Goal: Task Accomplishment & Management: Complete application form

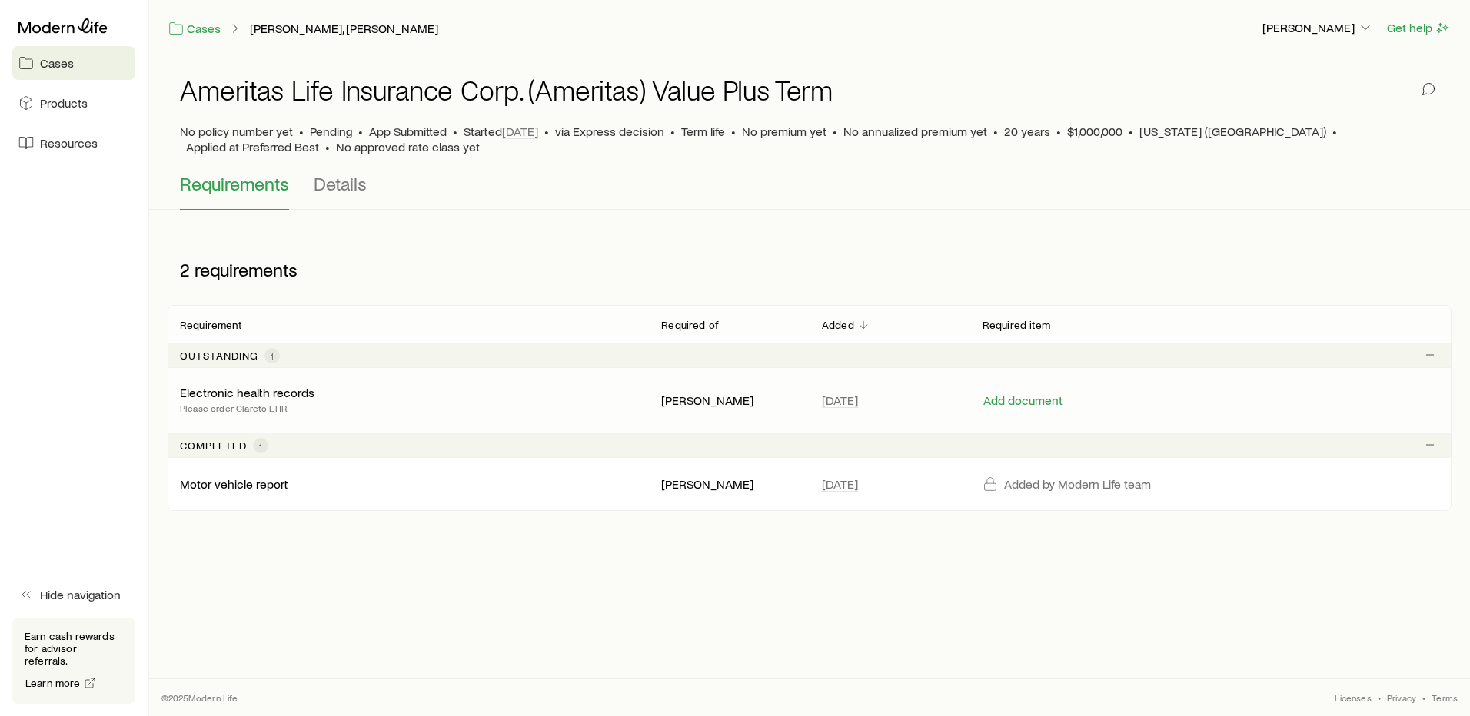
click at [305, 401] on p "Please order Clareto EHR." at bounding box center [247, 407] width 135 height 15
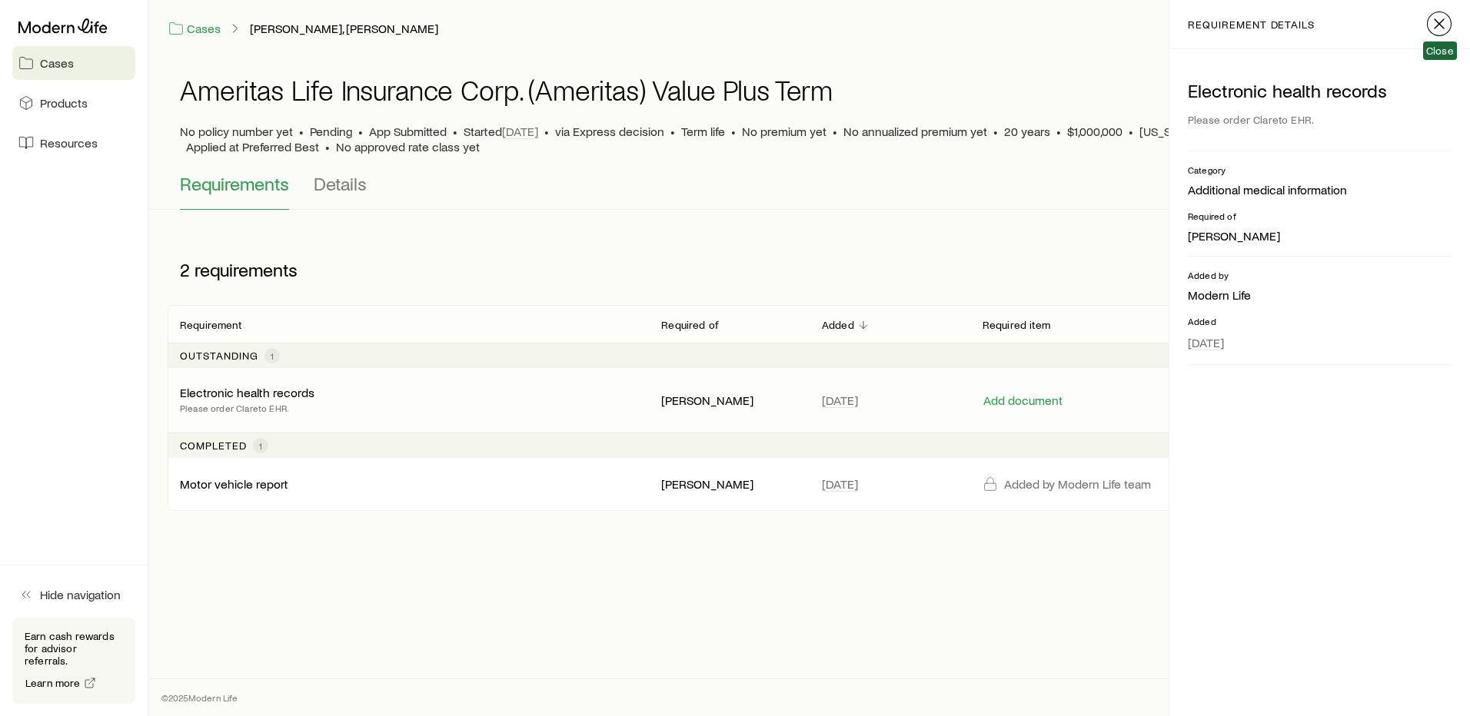
click at [1431, 22] on icon "button" at bounding box center [1439, 24] width 18 height 18
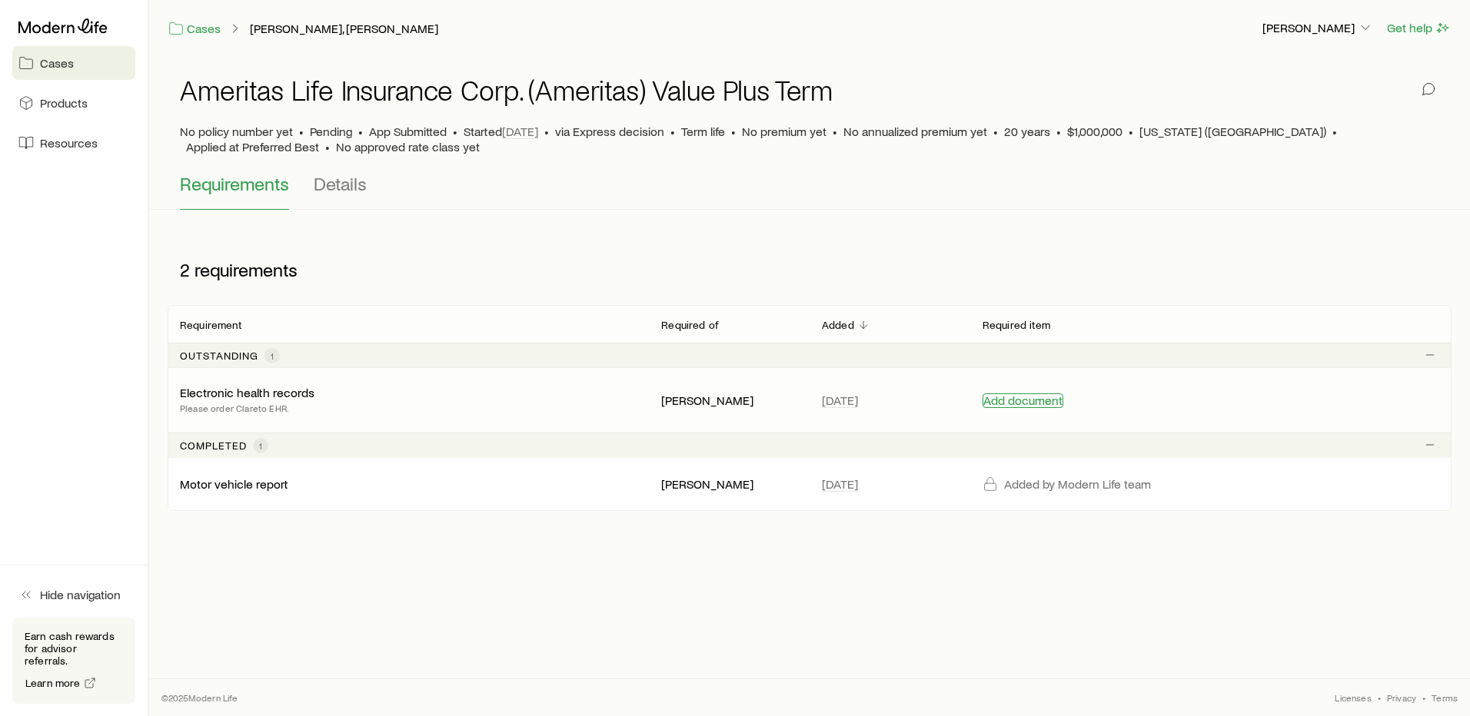
click at [1018, 400] on button "Add document" at bounding box center [1022, 401] width 81 height 15
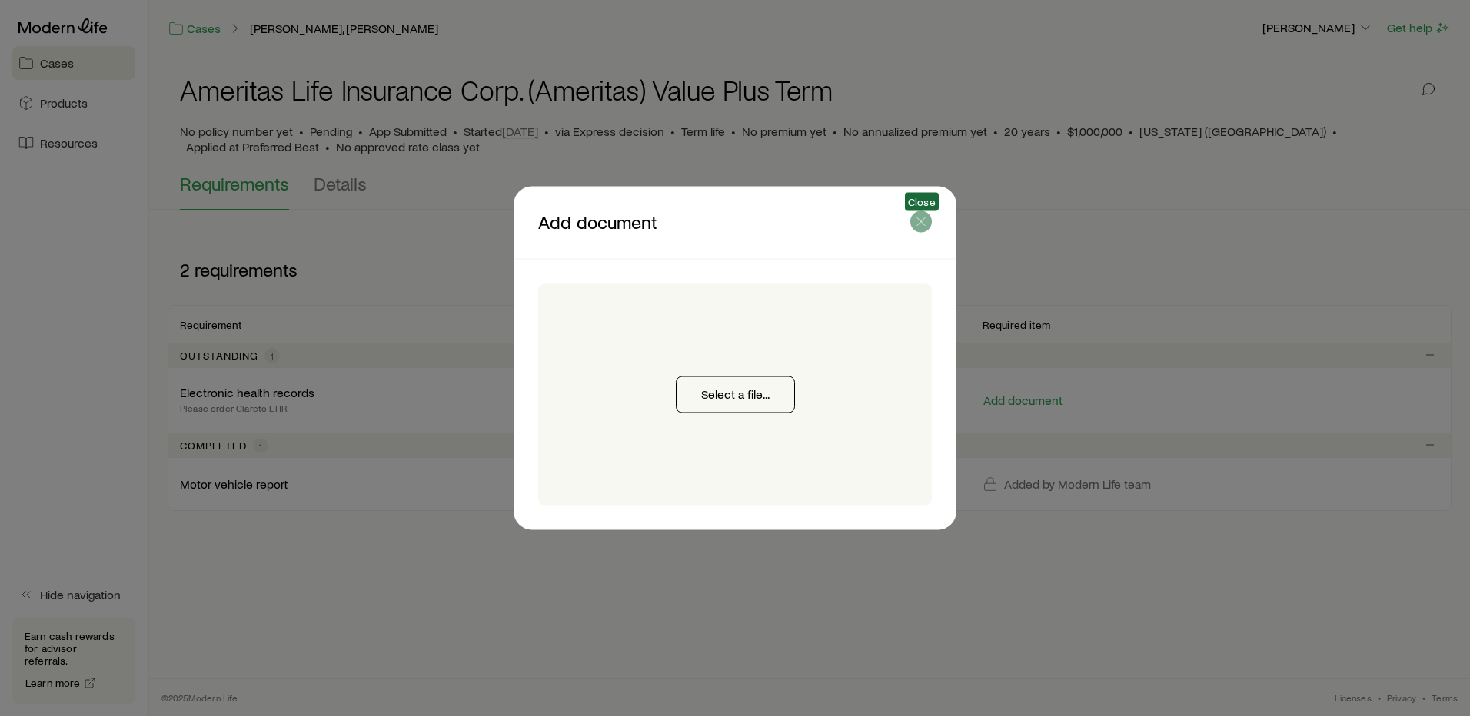
click at [917, 220] on icon "button" at bounding box center [920, 221] width 15 height 15
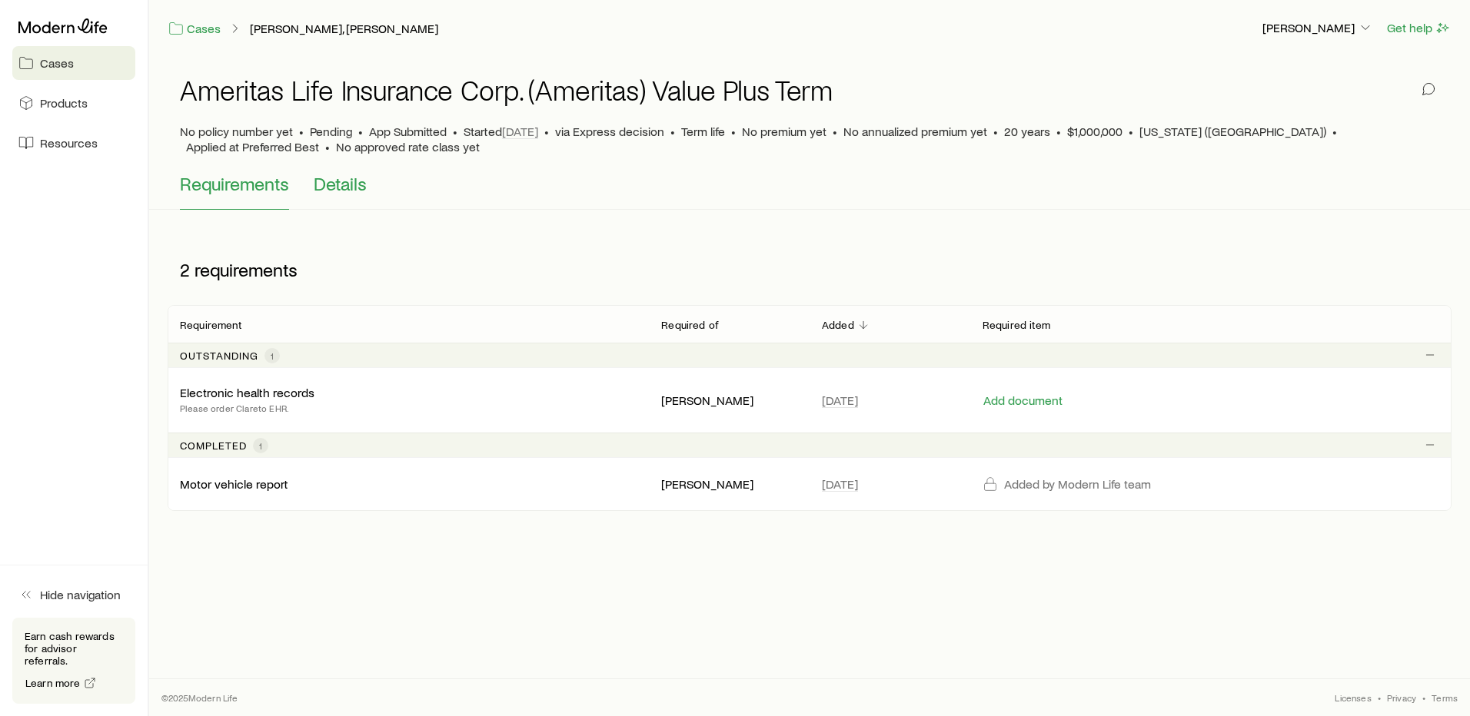
click at [334, 181] on span "Details" at bounding box center [340, 184] width 53 height 22
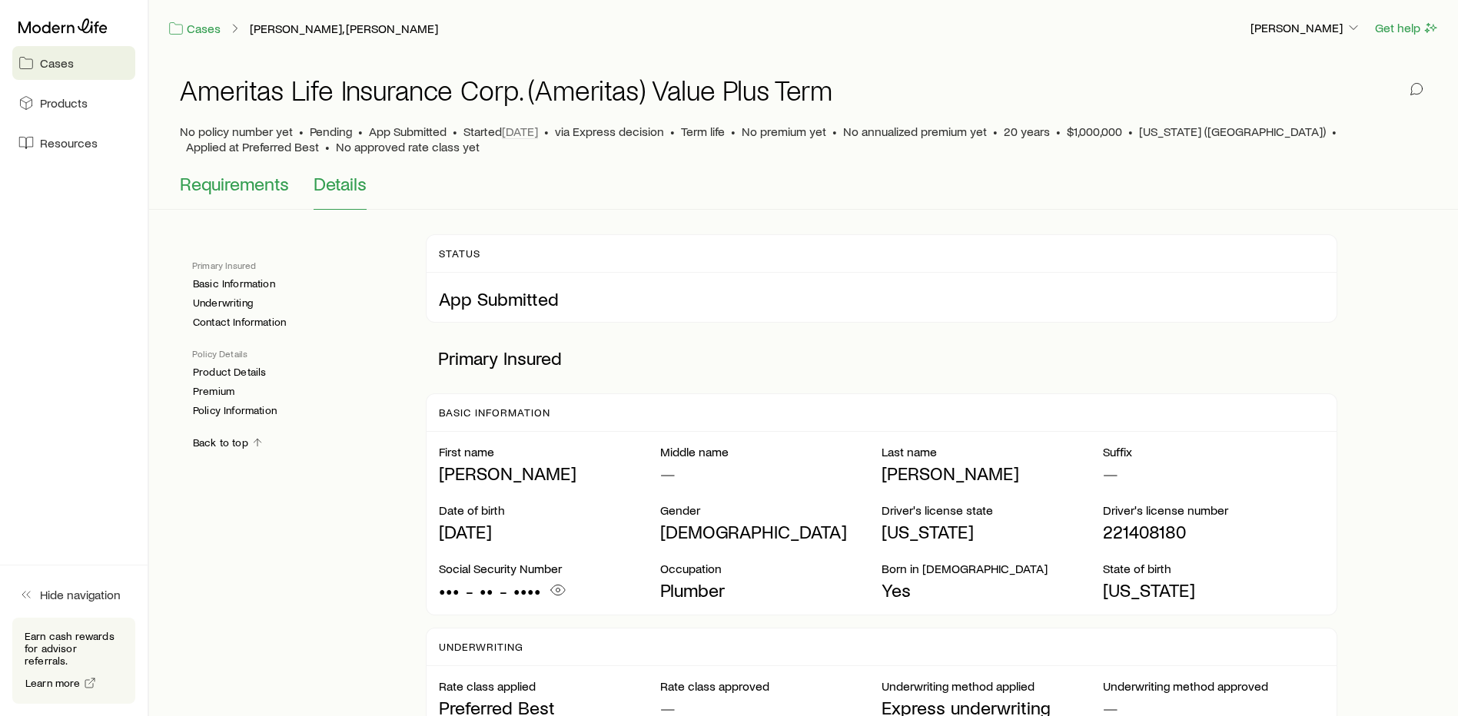
click at [251, 188] on span "Requirements" at bounding box center [234, 184] width 109 height 22
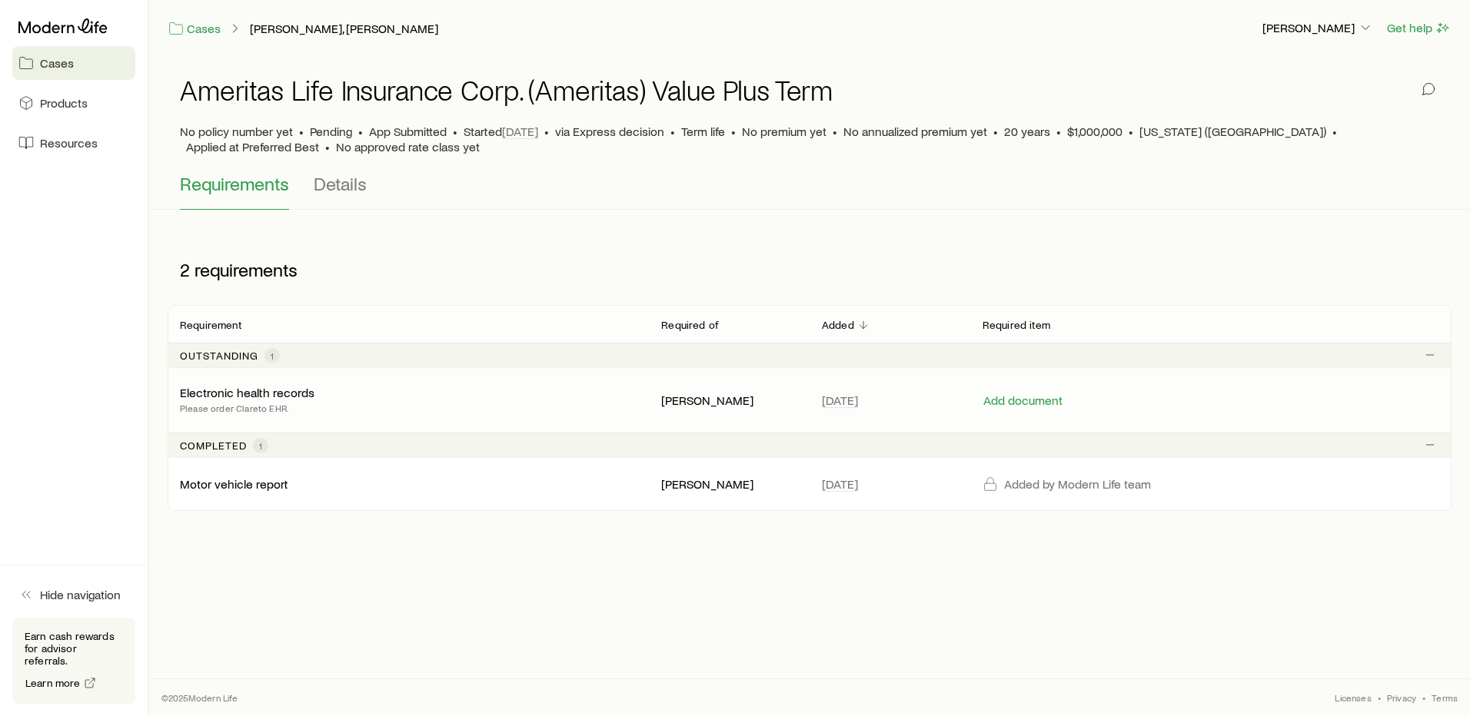
click at [277, 403] on p "Please order Clareto EHR." at bounding box center [247, 407] width 135 height 15
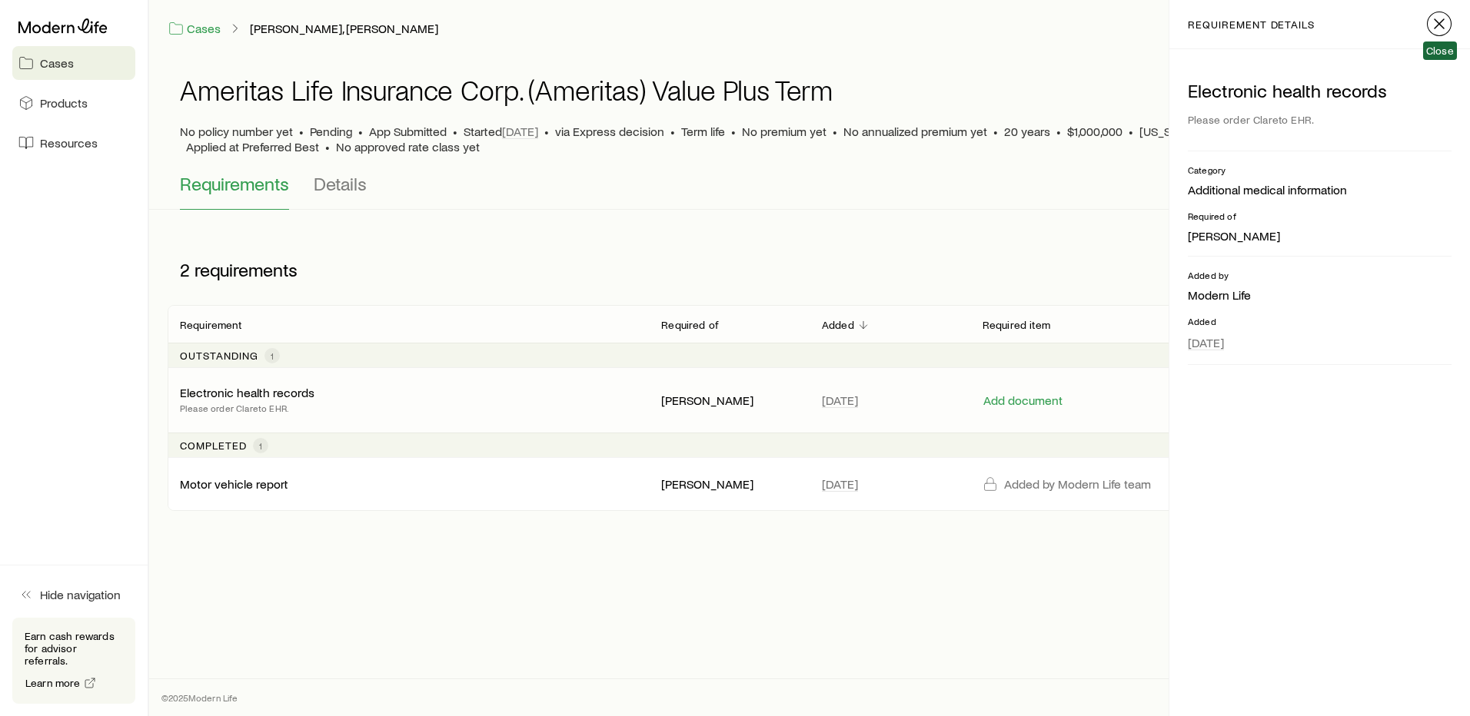
click at [1442, 30] on icon "button" at bounding box center [1439, 24] width 18 height 18
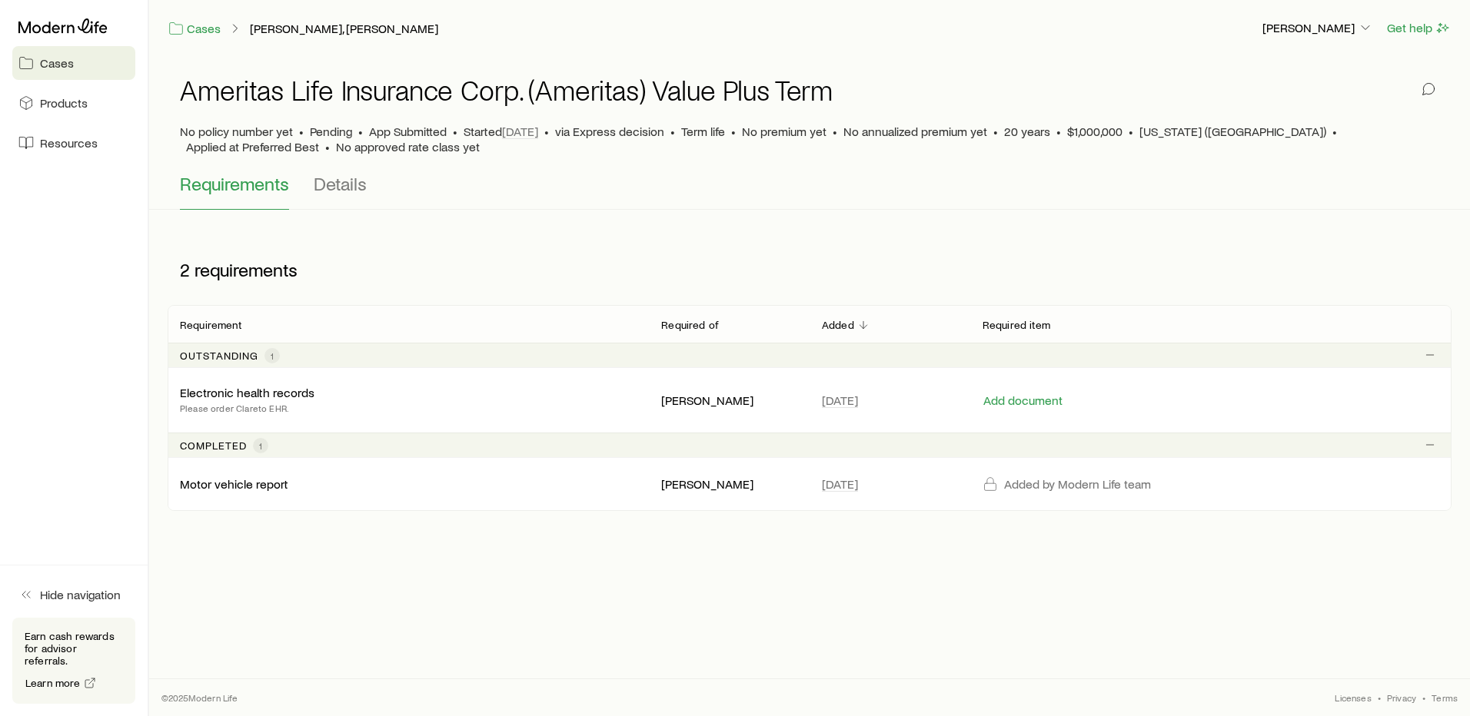
click at [274, 356] on span "1" at bounding box center [271, 355] width 15 height 15
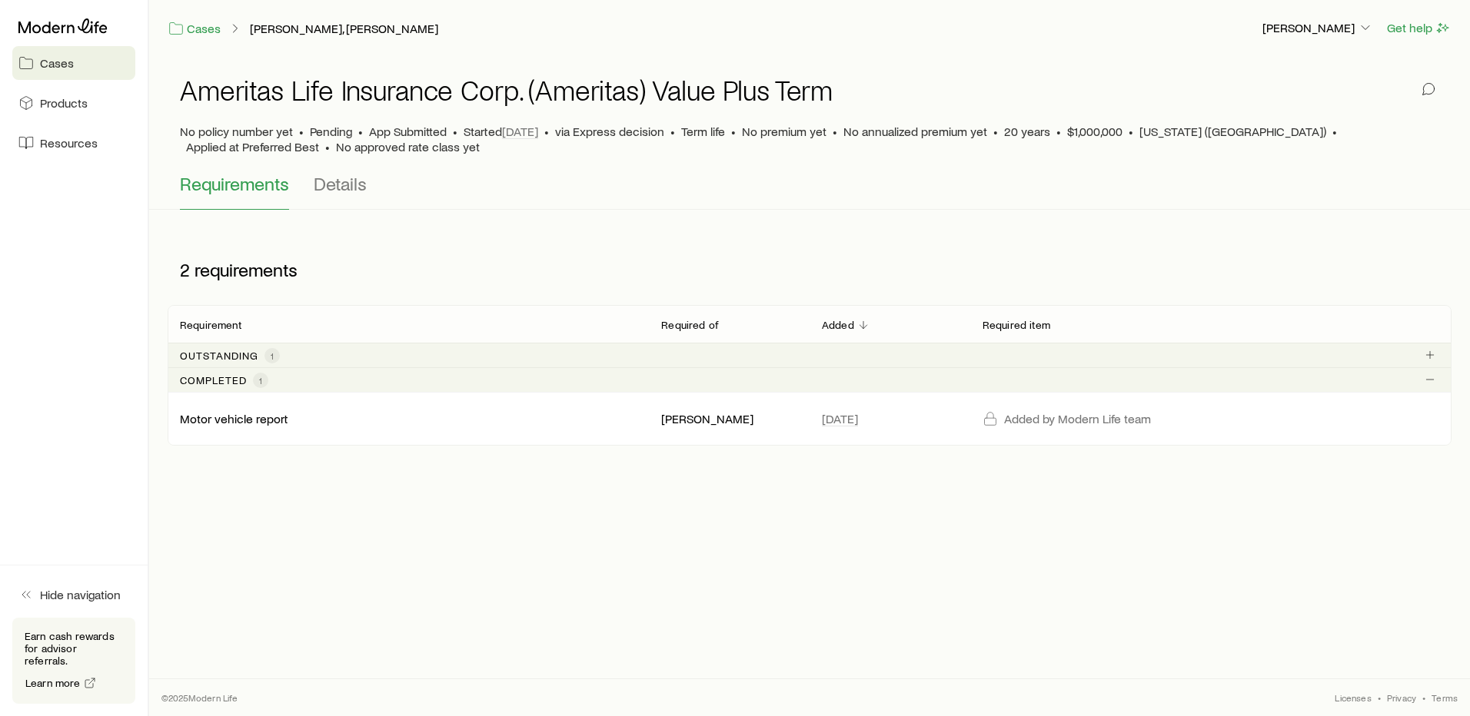
click at [274, 356] on span "1" at bounding box center [271, 355] width 15 height 15
